Goal: Complete application form: Complete application form

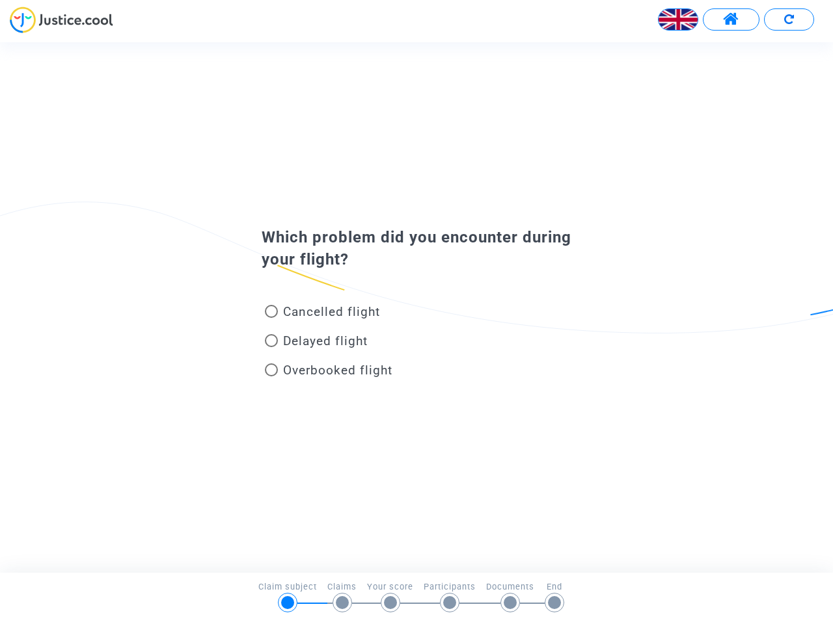
click at [678, 20] on img at bounding box center [677, 19] width 39 height 39
click at [730, 20] on span at bounding box center [731, 19] width 16 height 17
click at [788, 20] on div at bounding box center [416, 25] width 833 height 36
click at [416, 307] on div "Cancelled flight" at bounding box center [395, 314] width 287 height 29
click at [322, 314] on span "Cancelled flight" at bounding box center [331, 311] width 97 height 15
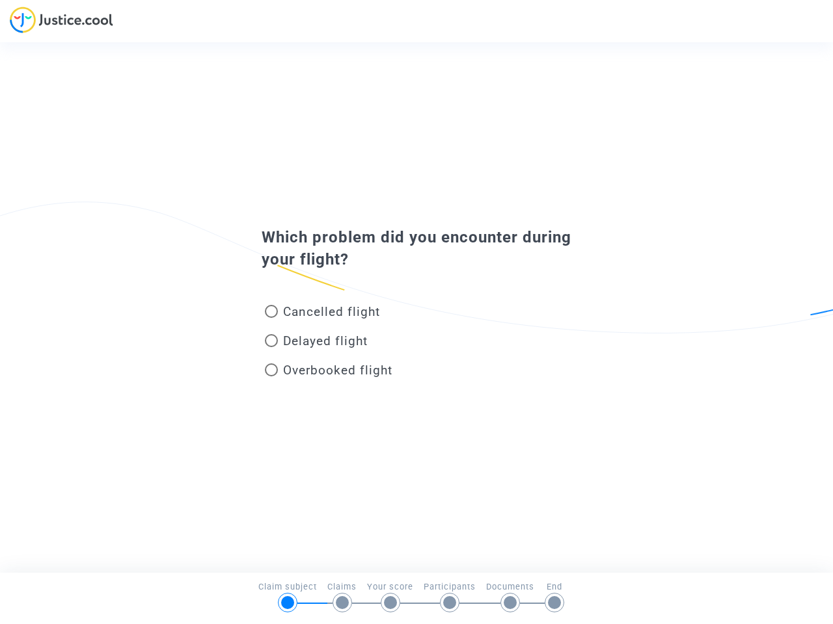
click at [271, 318] on input "Cancelled flight" at bounding box center [271, 318] width 1 height 1
radio input "true"
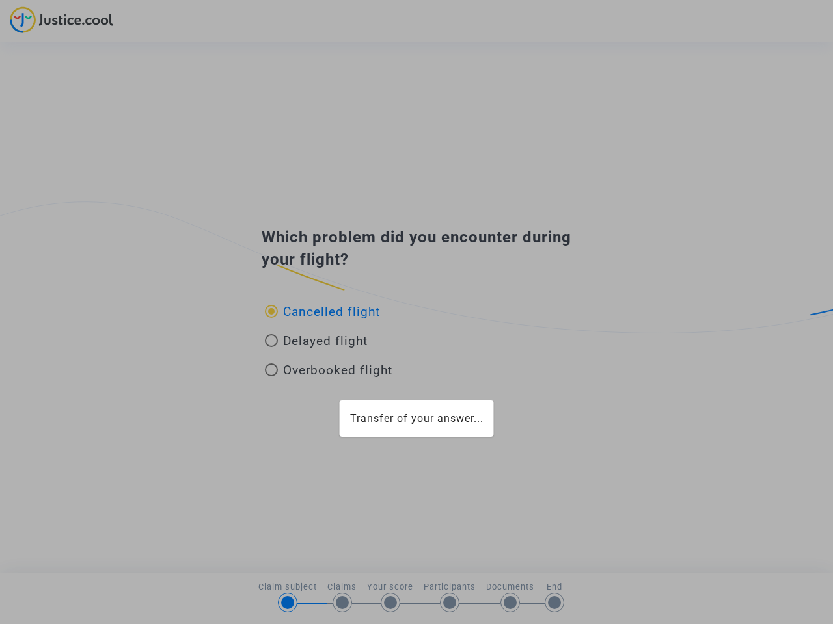
click at [322, 312] on div "Transfer of your answer..." at bounding box center [416, 312] width 833 height 624
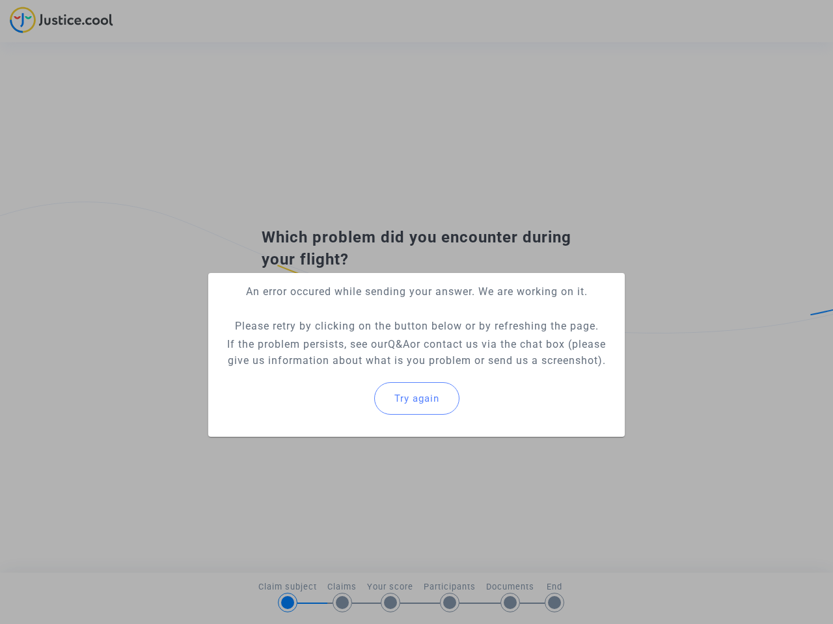
click at [316, 343] on p "If the problem persists, see our Q&A or contact us via the chat box (please giv…" at bounding box center [416, 352] width 395 height 33
click at [316, 341] on p "If the problem persists, see our Q&A or contact us via the chat box (please giv…" at bounding box center [416, 352] width 395 height 33
click at [328, 373] on div "Try again" at bounding box center [416, 399] width 395 height 56
click at [328, 370] on mat-card "An error occured while sending your answer. We are working on it. Please retry …" at bounding box center [416, 355] width 416 height 164
